Goal: Information Seeking & Learning: Learn about a topic

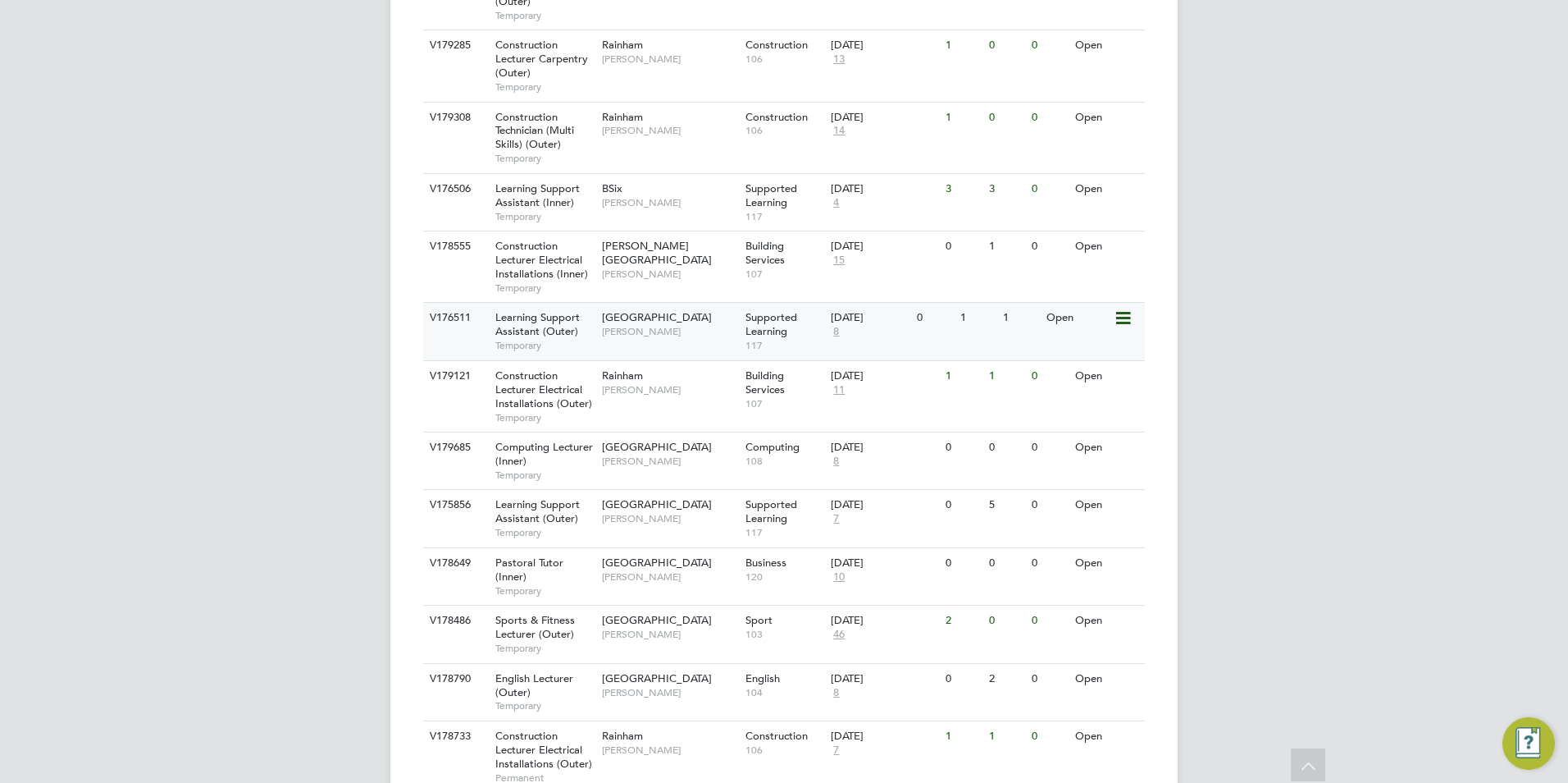
scroll to position [1149, 0]
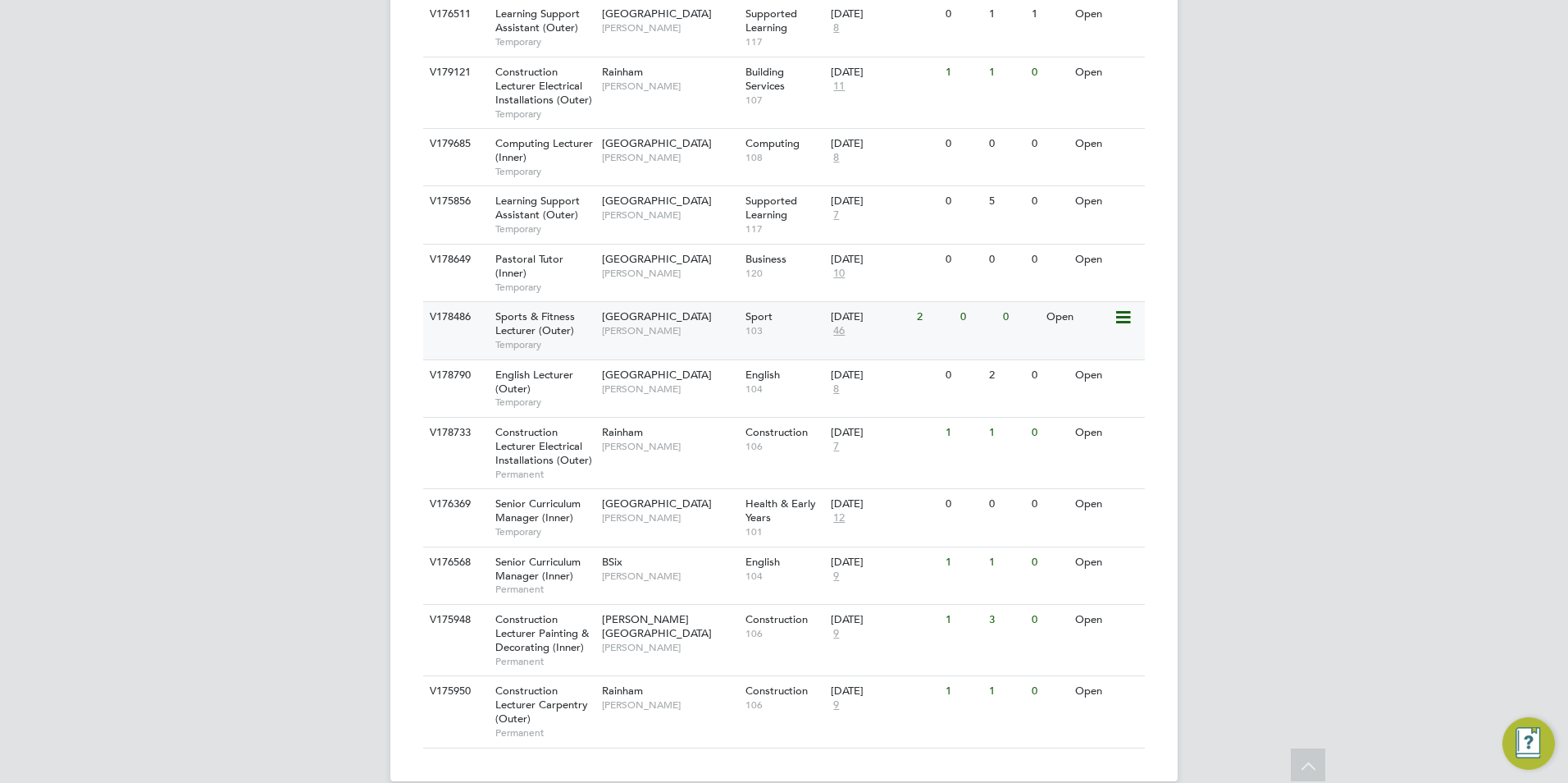
click at [531, 314] on span "Sports & Fitness Lecturer (Outer)" at bounding box center [536, 323] width 80 height 28
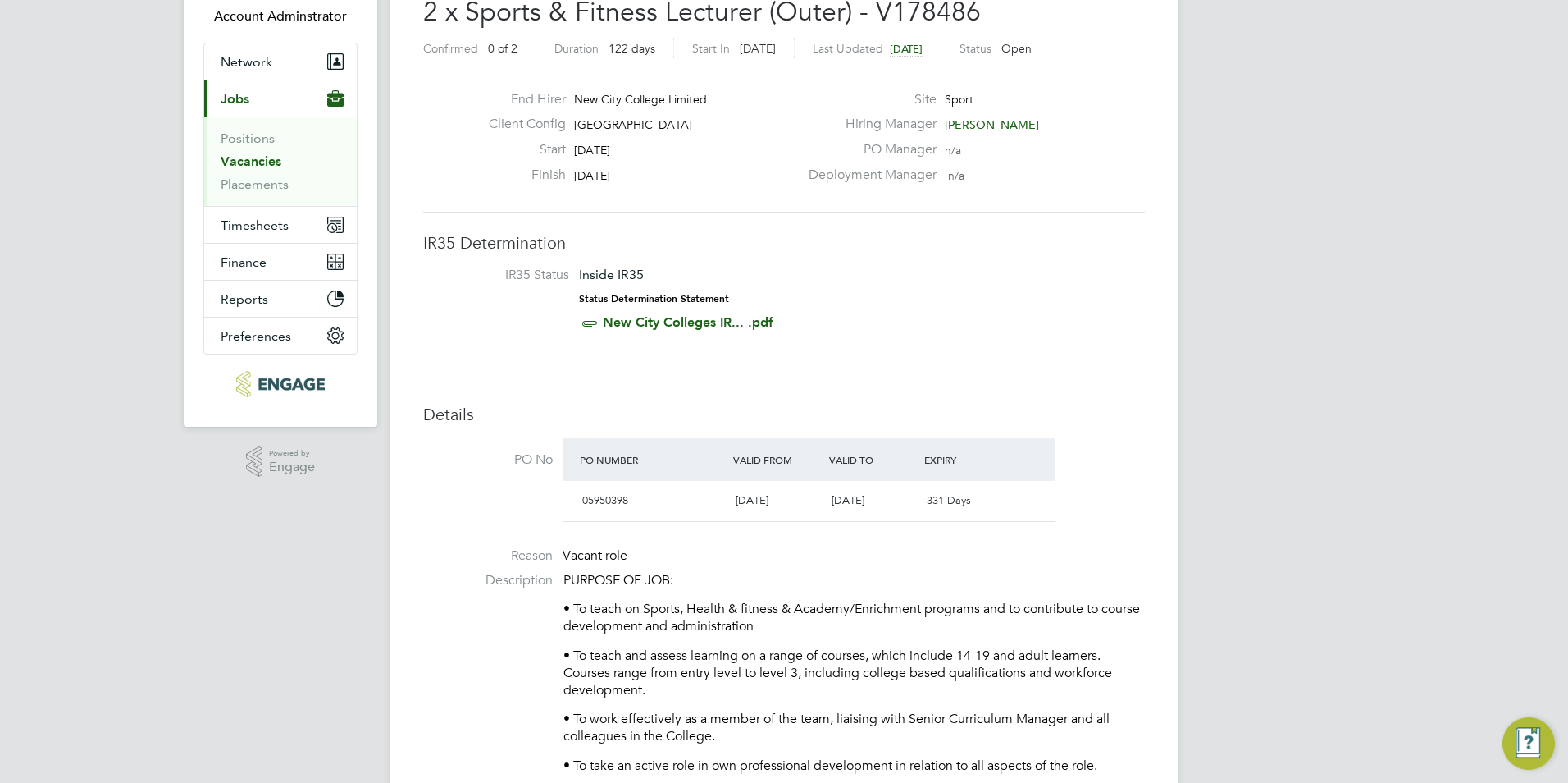
scroll to position [492, 0]
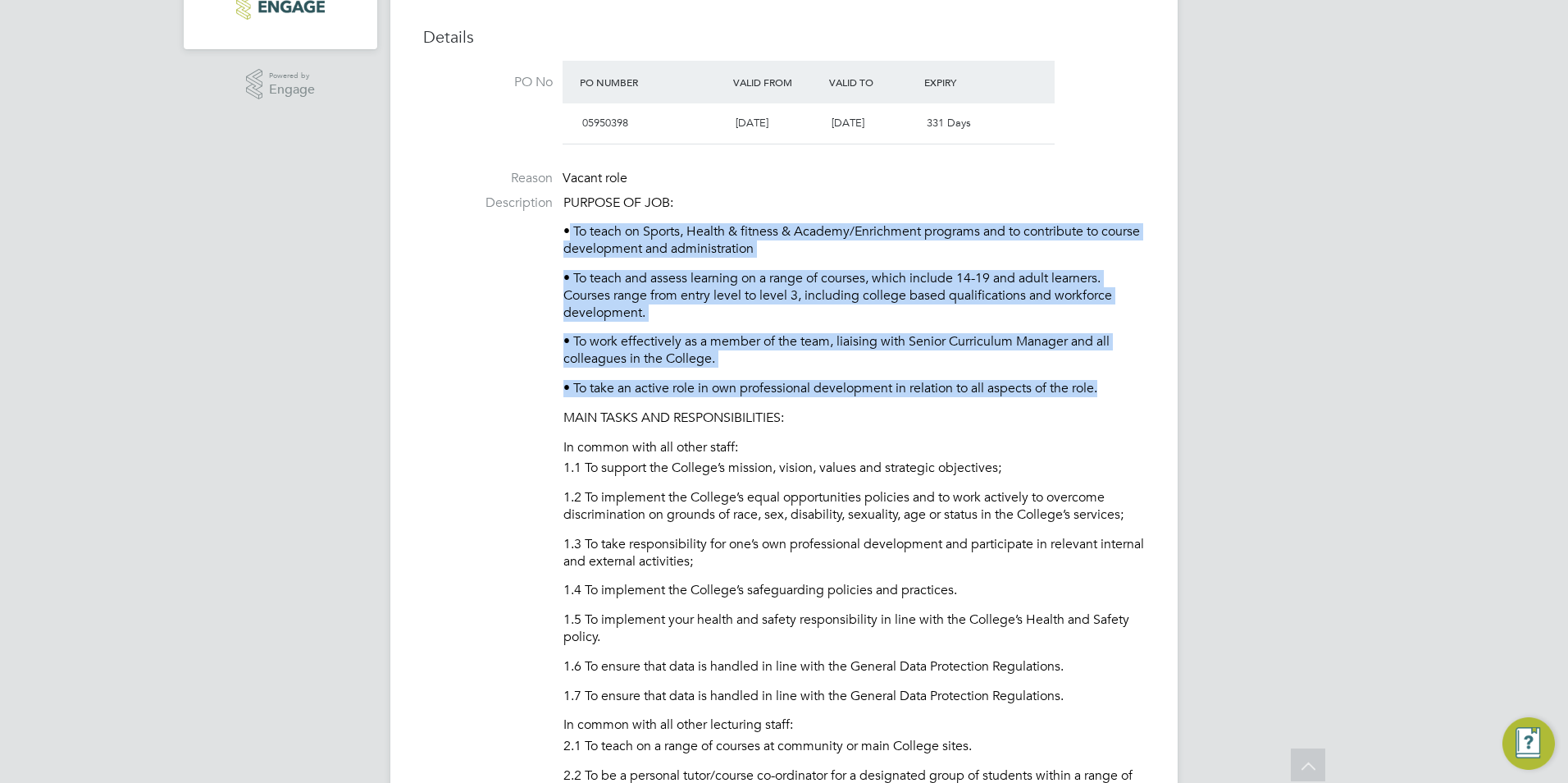
drag, startPoint x: 572, startPoint y: 231, endPoint x: 1118, endPoint y: 386, distance: 567.6
copy div "To teach on Sports, Health & fitness & Academy/Enrichment programs and to contr…"
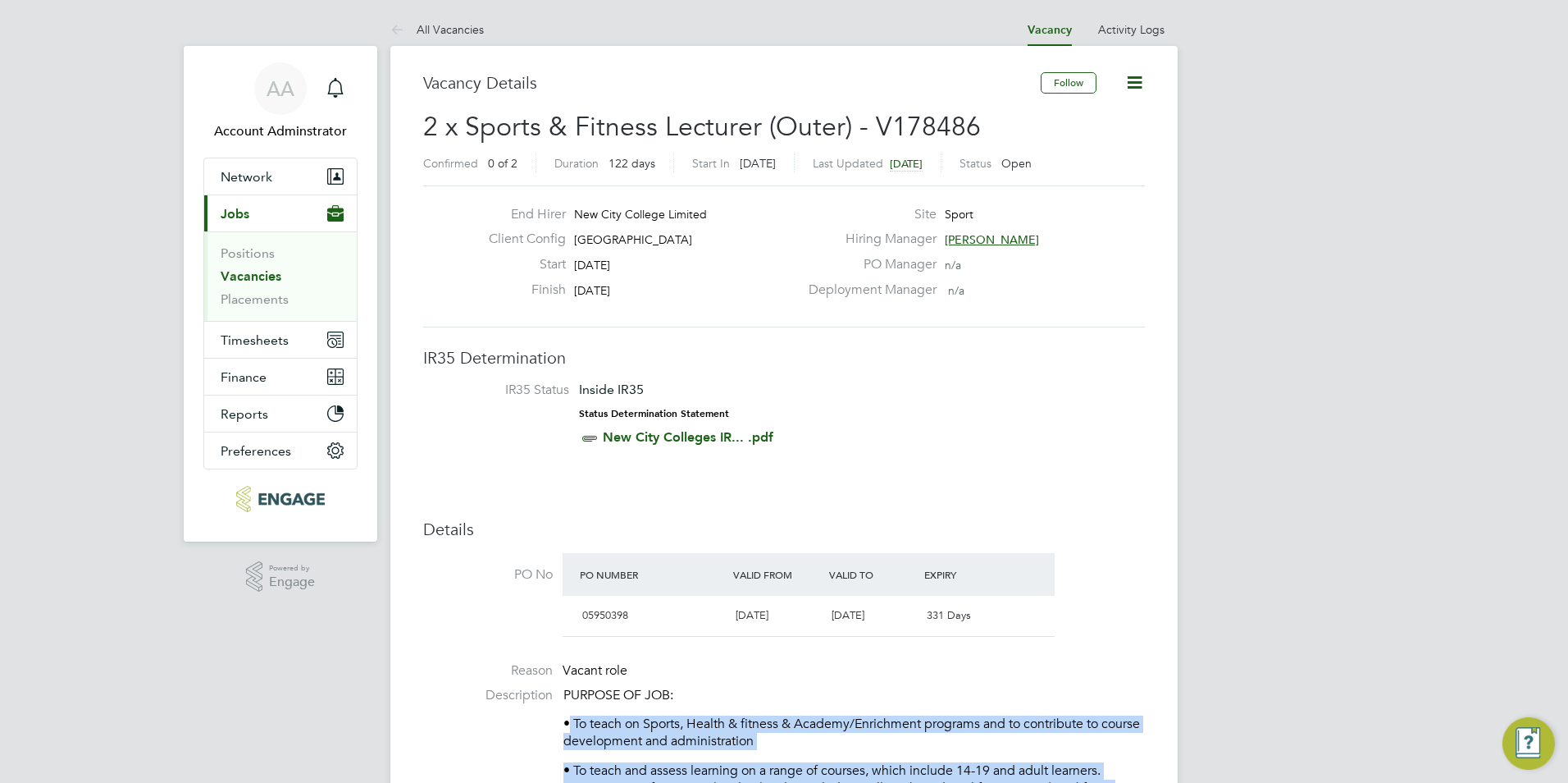
click at [875, 244] on label "Hiring Manager" at bounding box center [867, 239] width 138 height 17
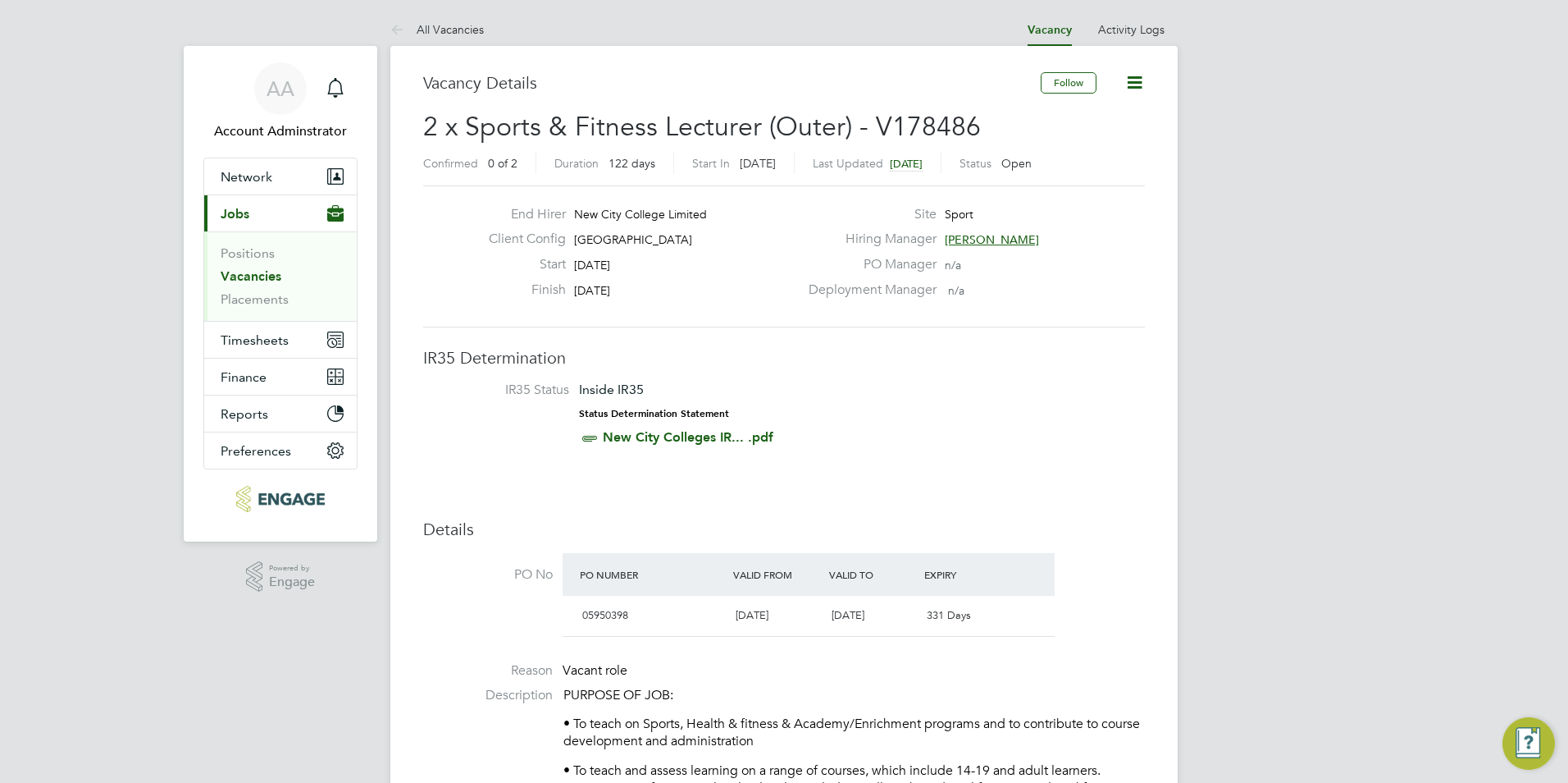
click at [1131, 553] on li "PO No PO Number Valid From Valid To Expiry 05950398 01 Aug 2025 31 Jul 2026 331…" at bounding box center [784, 600] width 722 height 93
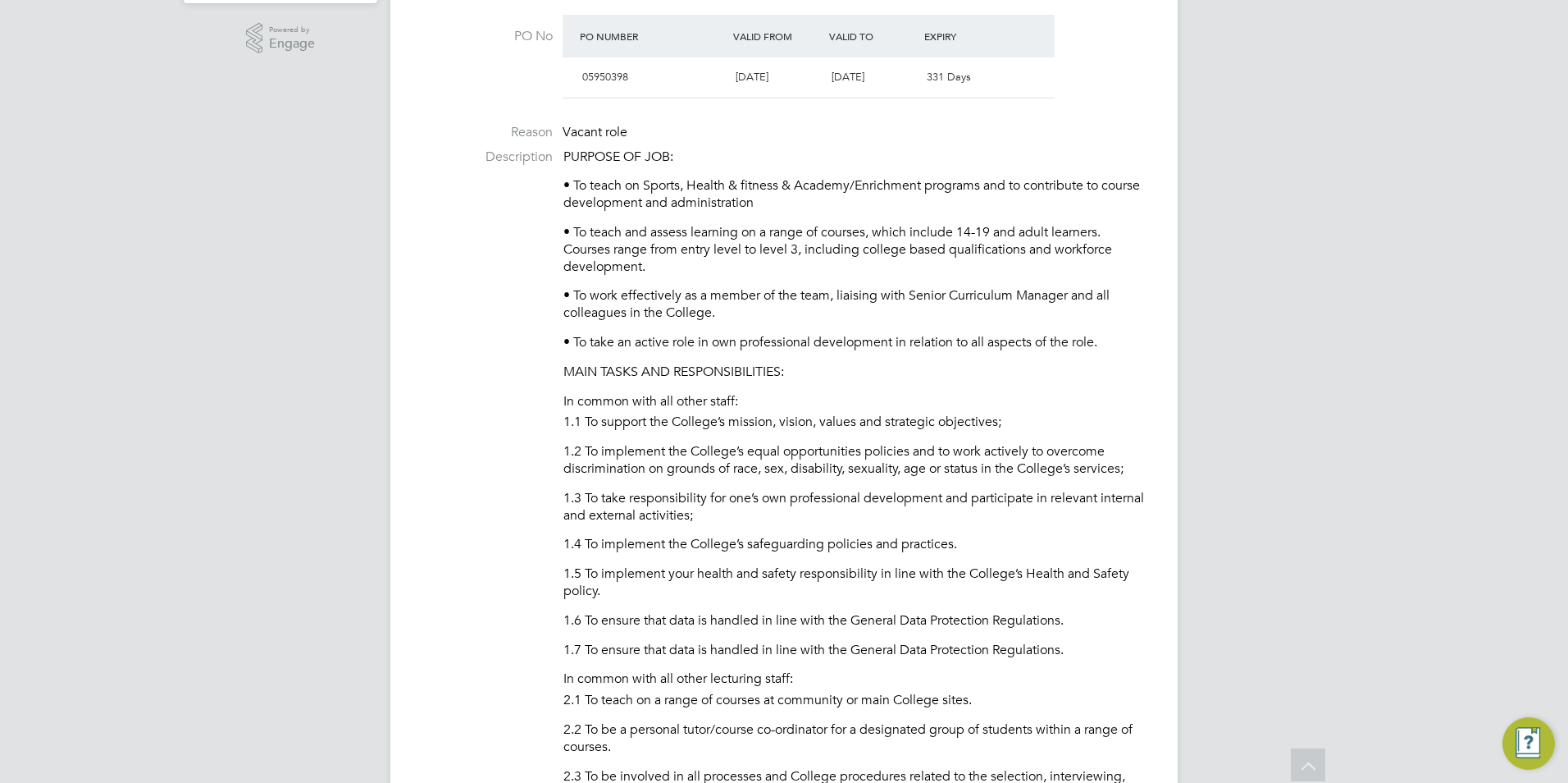
scroll to position [574, 0]
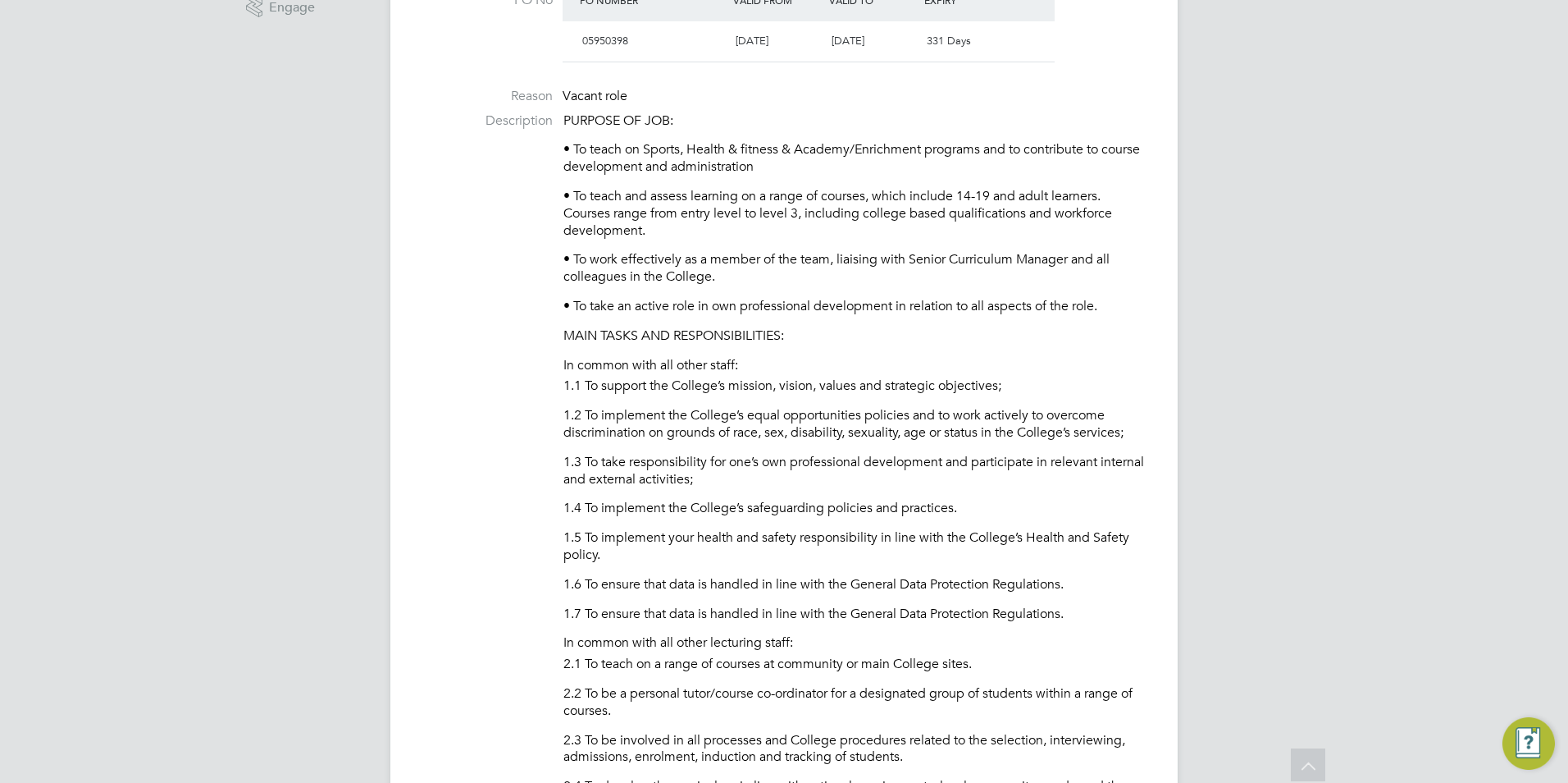
click at [766, 303] on p "• To take an active role in own professional development in relation to all asp…" at bounding box center [854, 306] width 581 height 17
